Goal: Browse casually: Explore the website without a specific task or goal

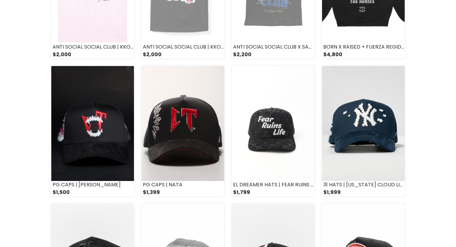
scroll to position [582, 0]
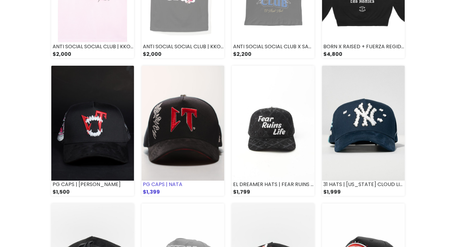
click at [153, 137] on img at bounding box center [183, 123] width 83 height 115
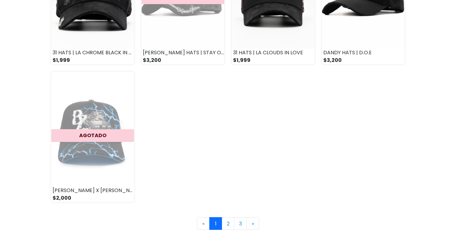
scroll to position [852, 0]
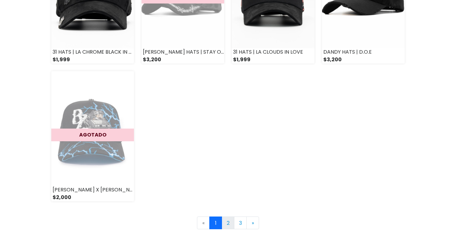
click at [229, 223] on link "2" at bounding box center [228, 222] width 13 height 13
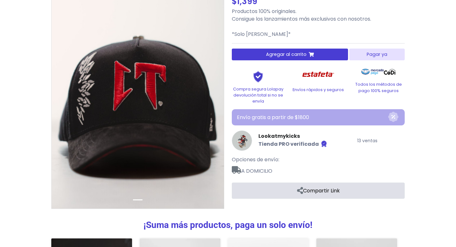
scroll to position [10, 0]
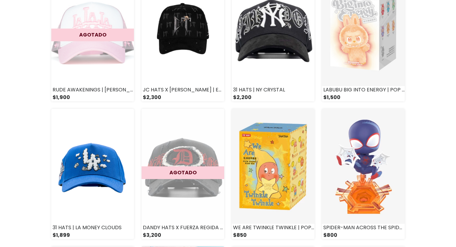
scroll to position [260, 0]
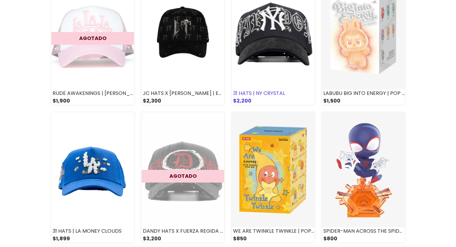
click at [250, 61] on img at bounding box center [273, 32] width 83 height 115
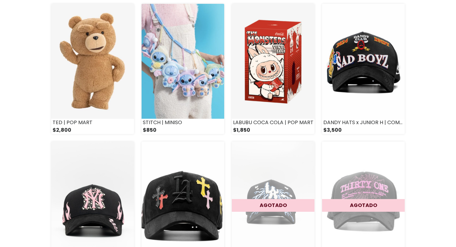
scroll to position [507, 0]
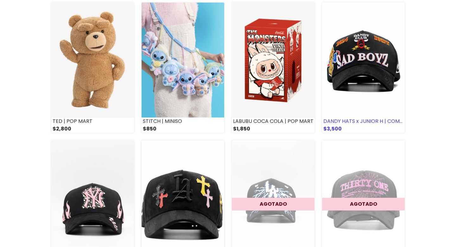
click at [363, 51] on img at bounding box center [363, 60] width 83 height 115
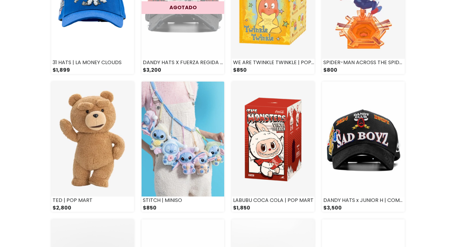
scroll to position [431, 0]
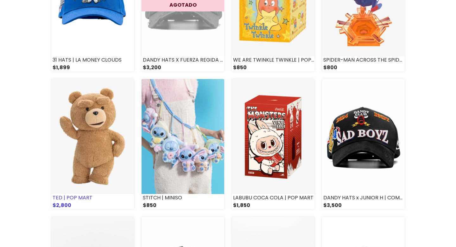
click at [124, 142] on img at bounding box center [92, 136] width 83 height 115
click at [261, 131] on img at bounding box center [273, 136] width 83 height 115
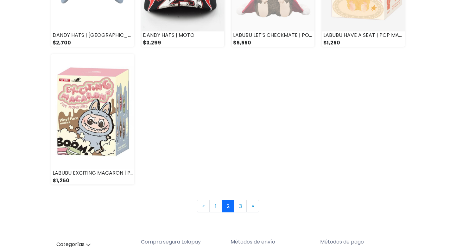
scroll to position [884, 0]
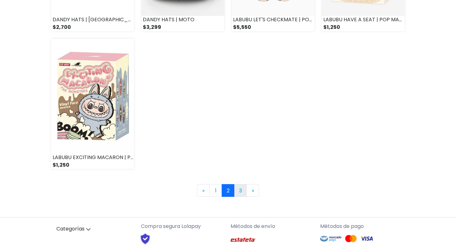
click at [243, 190] on link "3" at bounding box center [240, 190] width 13 height 13
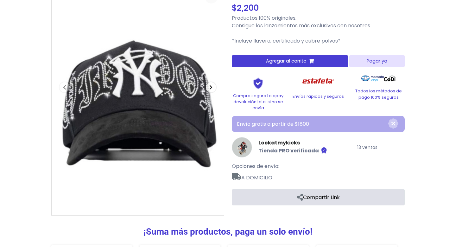
scroll to position [62, 0]
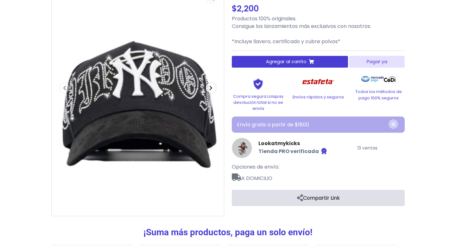
click at [209, 85] on span "button" at bounding box center [211, 88] width 10 height 10
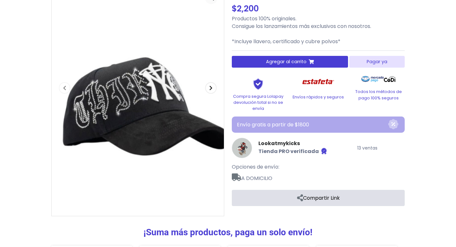
click at [209, 85] on span "button" at bounding box center [211, 88] width 10 height 10
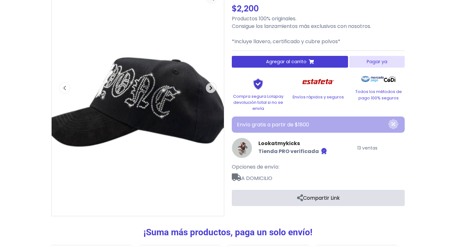
click at [209, 85] on span "button" at bounding box center [211, 88] width 10 height 10
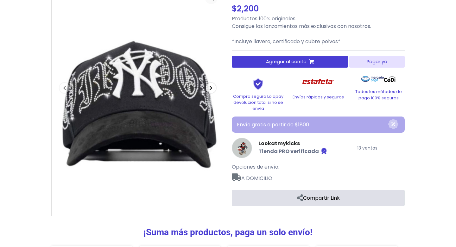
click at [209, 85] on span "button" at bounding box center [211, 88] width 10 height 10
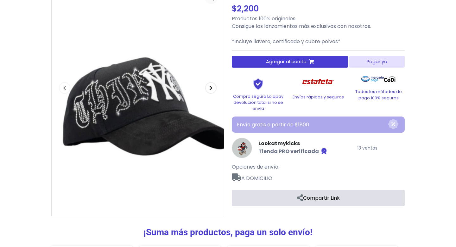
click at [209, 85] on span "button" at bounding box center [211, 88] width 10 height 10
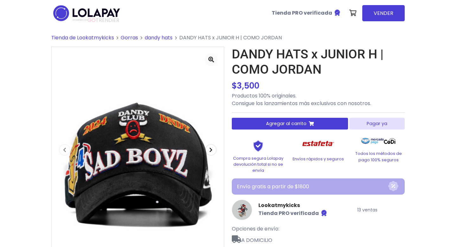
click at [210, 151] on icon "button" at bounding box center [211, 149] width 3 height 5
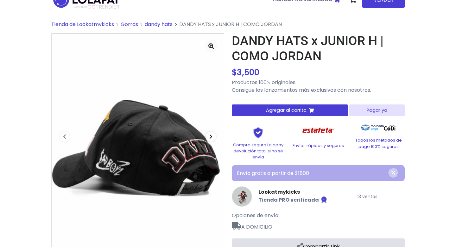
scroll to position [14, 0]
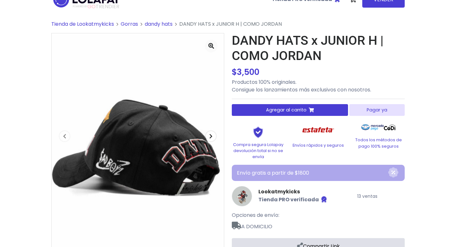
click at [215, 134] on span "button" at bounding box center [211, 136] width 10 height 10
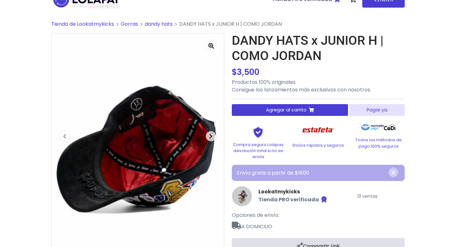
click at [215, 134] on span "button" at bounding box center [211, 136] width 10 height 10
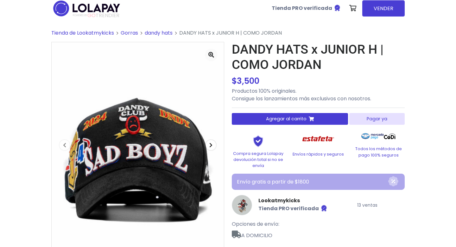
scroll to position [4, 0]
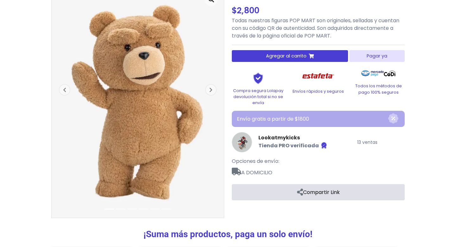
scroll to position [63, 0]
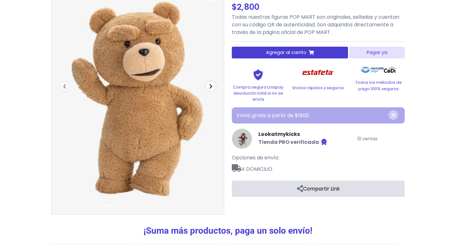
click at [203, 81] on button "Next" at bounding box center [211, 86] width 26 height 205
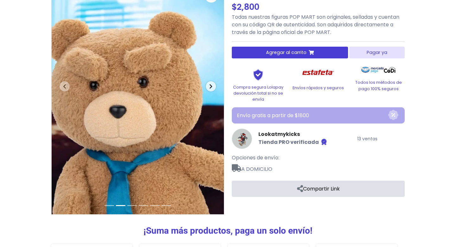
click at [206, 81] on button "Next" at bounding box center [211, 86] width 26 height 205
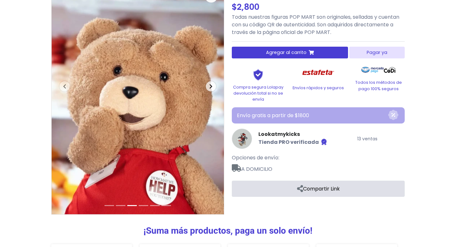
click at [206, 81] on button "Next" at bounding box center [211, 86] width 26 height 205
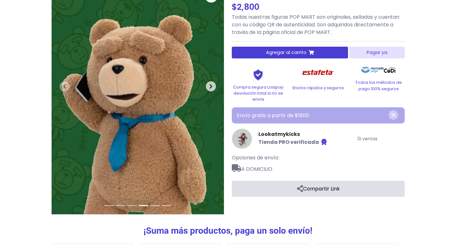
click at [206, 81] on button "Next" at bounding box center [211, 86] width 26 height 205
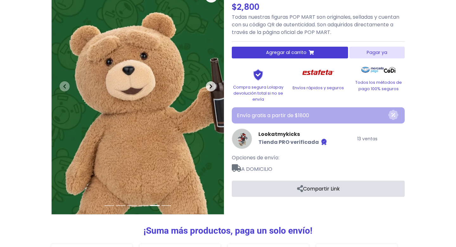
click at [206, 81] on button "Next" at bounding box center [211, 86] width 26 height 205
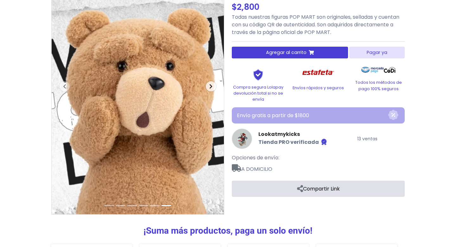
click at [206, 81] on button "Next" at bounding box center [211, 86] width 26 height 205
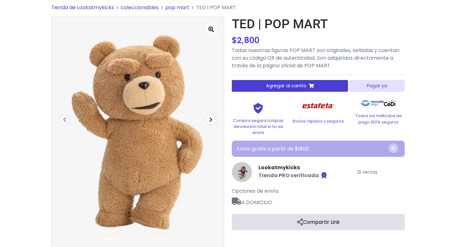
scroll to position [29, 0]
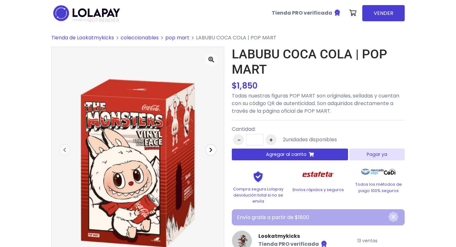
click at [210, 148] on icon "button" at bounding box center [211, 149] width 3 height 5
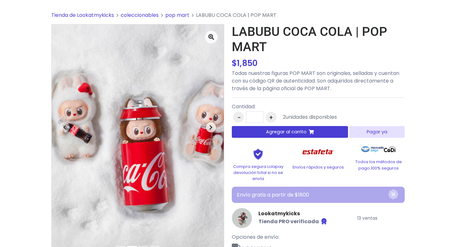
scroll to position [26, 0]
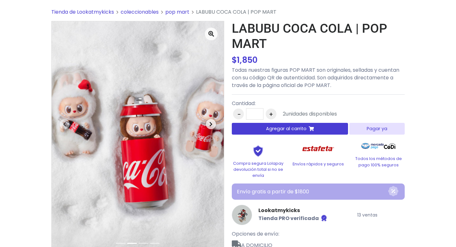
click at [208, 121] on span "button" at bounding box center [211, 124] width 10 height 10
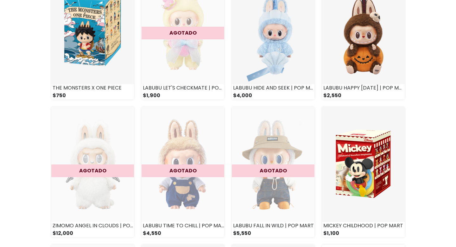
scroll to position [128, 0]
click at [74, 127] on img at bounding box center [92, 163] width 83 height 115
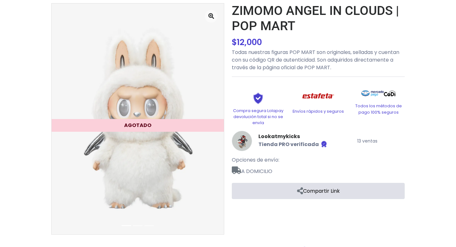
scroll to position [43, 0]
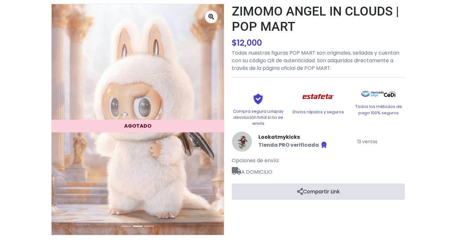
click at [215, 118] on img at bounding box center [138, 119] width 172 height 230
